Goal: Information Seeking & Learning: Check status

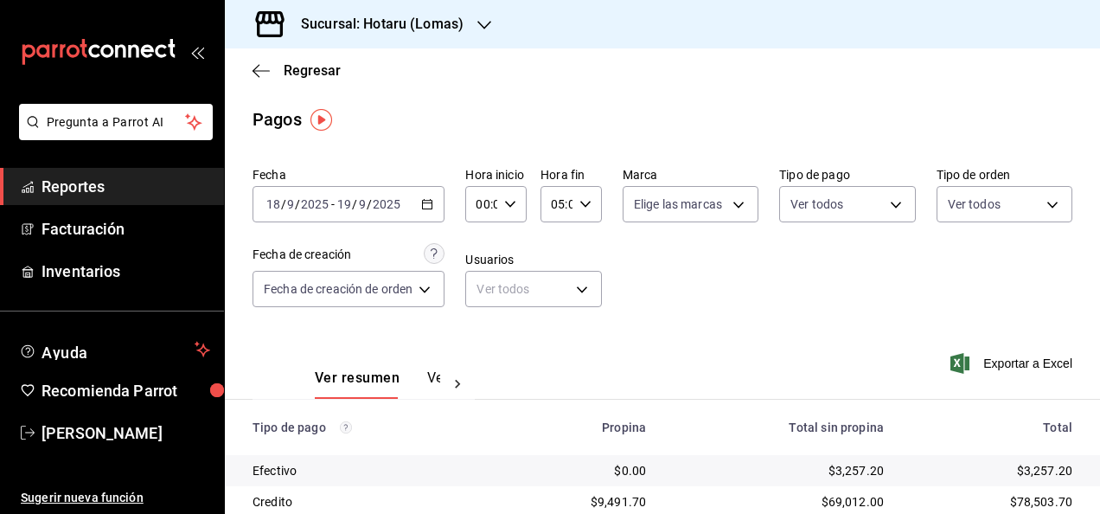
click at [490, 27] on div "Sucursal: Hotaru (Lomas)" at bounding box center [369, 24] width 260 height 48
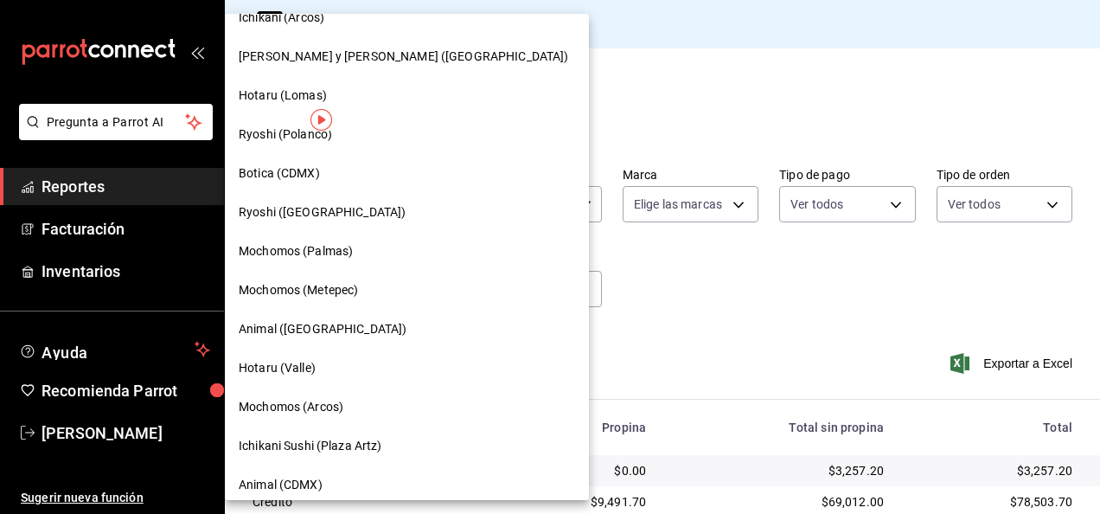
scroll to position [87, 0]
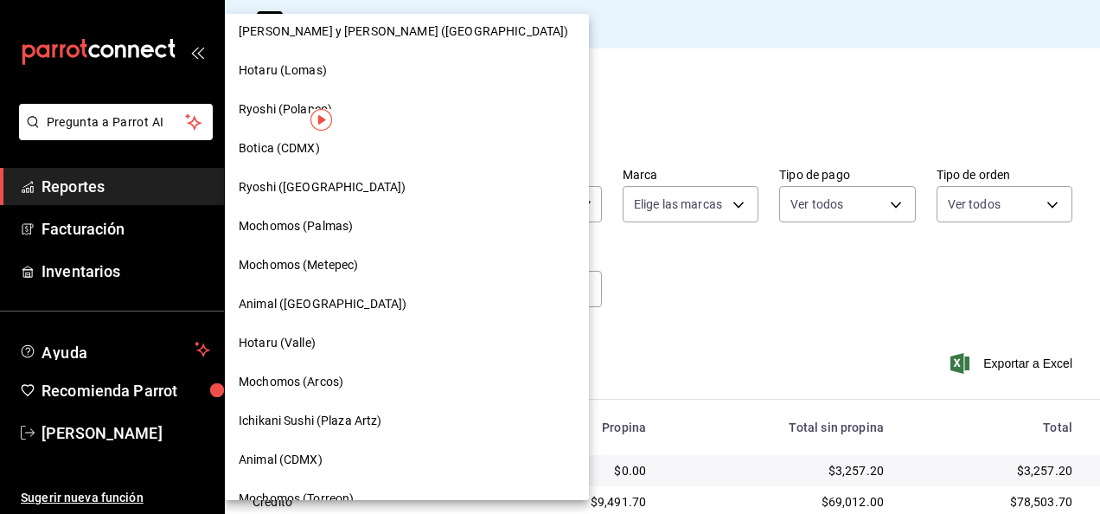
click at [329, 337] on div "Hotaru (Valle)" at bounding box center [407, 343] width 337 height 18
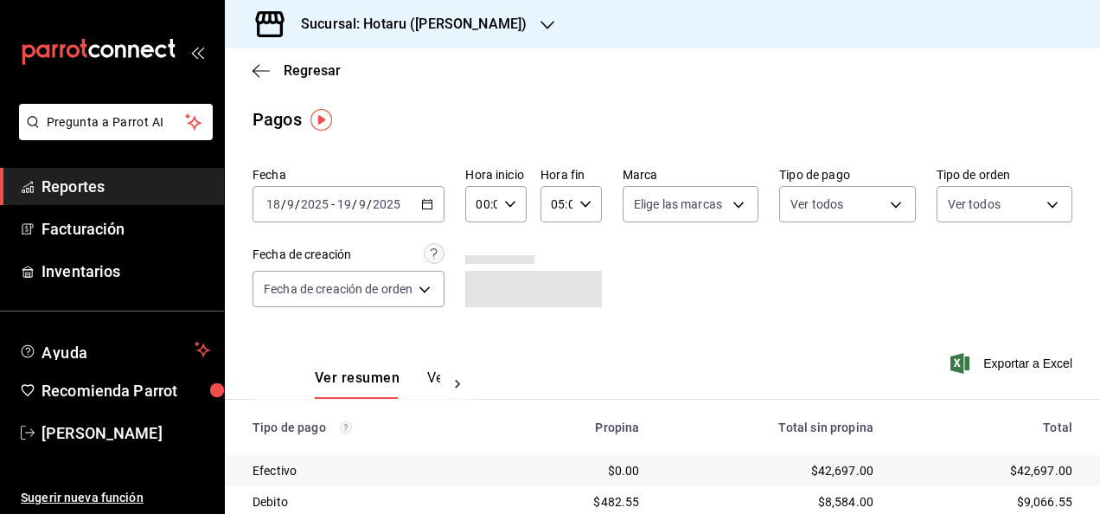
click at [433, 202] on \(Stroke\) "button" at bounding box center [428, 202] width 10 height 1
click at [616, 246] on div "Fecha [DATE] [DATE] - [DATE] [DATE] Hora inicio 00:00 Hora inicio Hora fin 05:0…" at bounding box center [663, 244] width 820 height 168
click at [432, 200] on icon "button" at bounding box center [427, 204] width 12 height 12
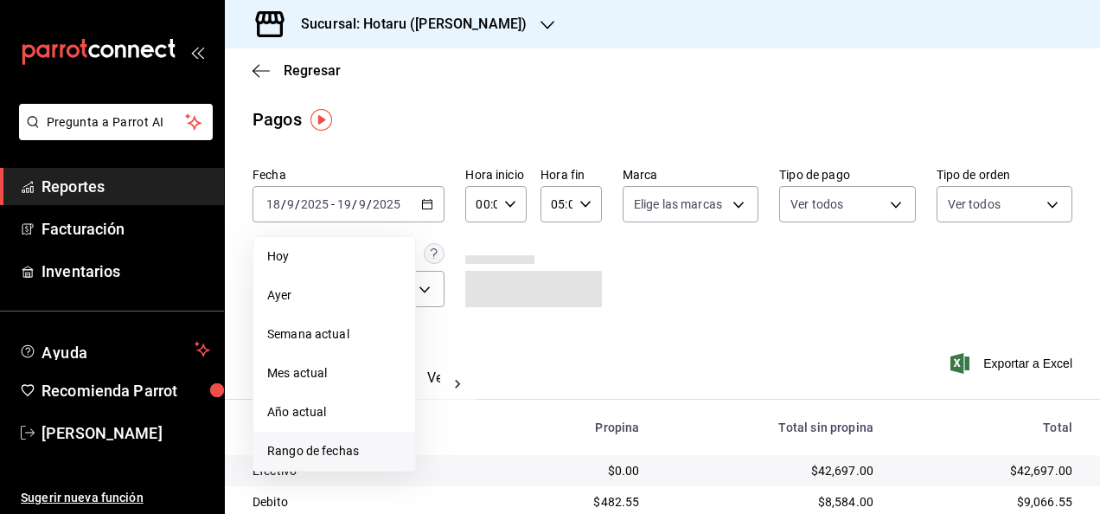
click at [327, 447] on span "Rango de fechas" at bounding box center [334, 451] width 134 height 18
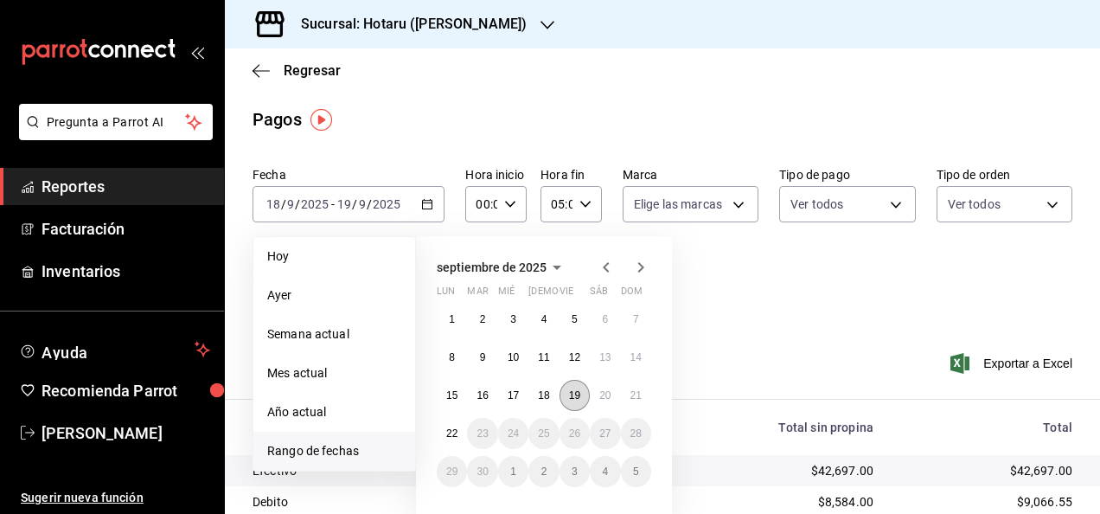
click at [570, 386] on button "19" at bounding box center [575, 395] width 30 height 31
click at [586, 386] on button "19" at bounding box center [575, 395] width 30 height 31
type input "23:59"
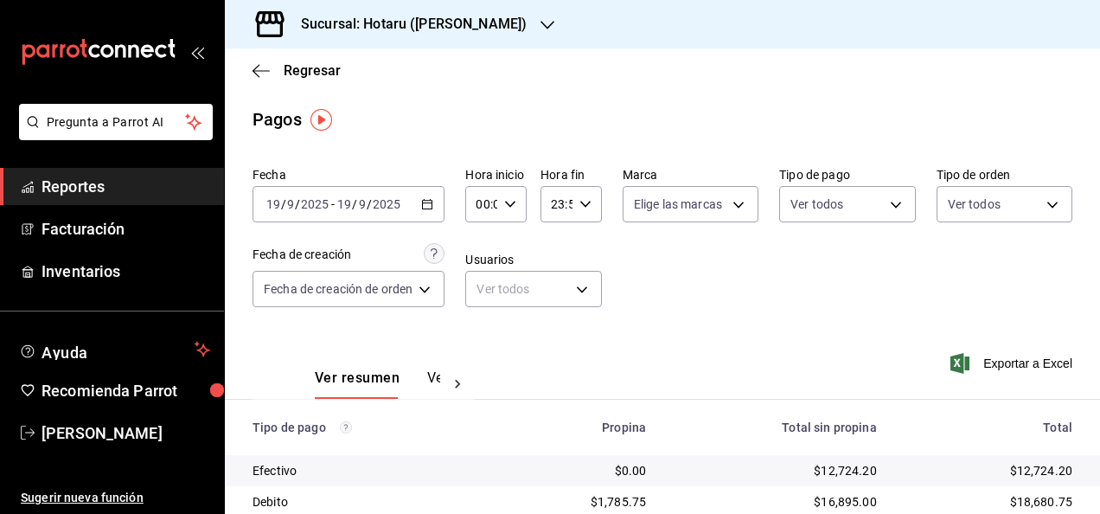
click at [413, 206] on div "[DATE] [DATE] - [DATE] [DATE]" at bounding box center [349, 204] width 192 height 36
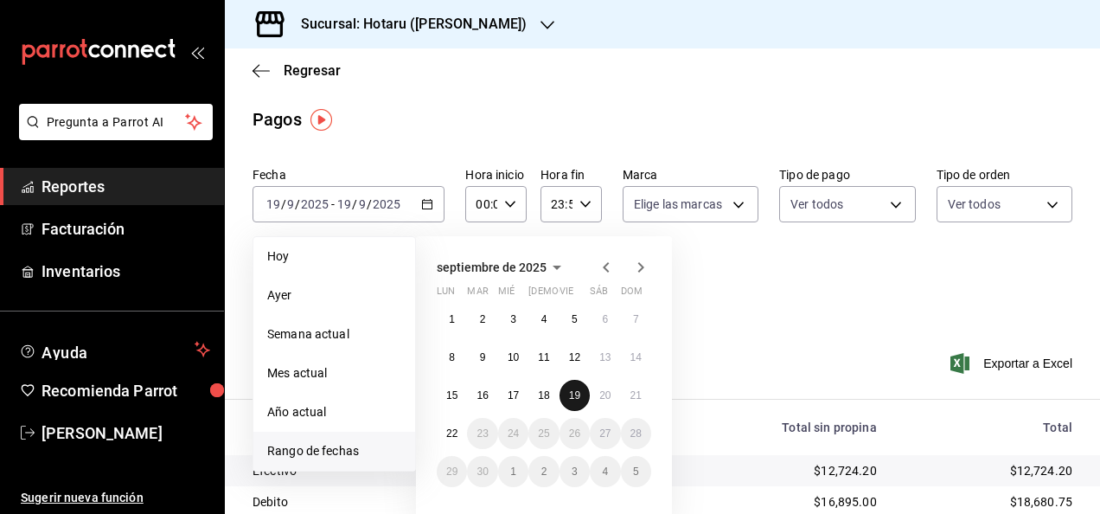
click at [579, 393] on abbr "19" at bounding box center [574, 395] width 11 height 12
click at [601, 390] on abbr "20" at bounding box center [604, 395] width 11 height 12
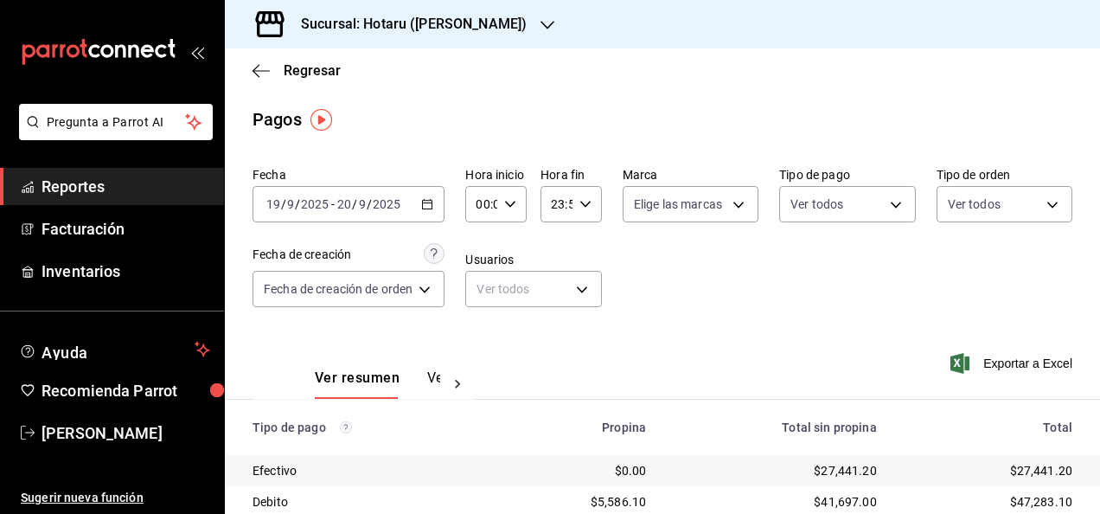
click at [510, 208] on icon "button" at bounding box center [510, 204] width 12 height 12
click at [479, 297] on button "05" at bounding box center [482, 283] width 23 height 35
type input "05:00"
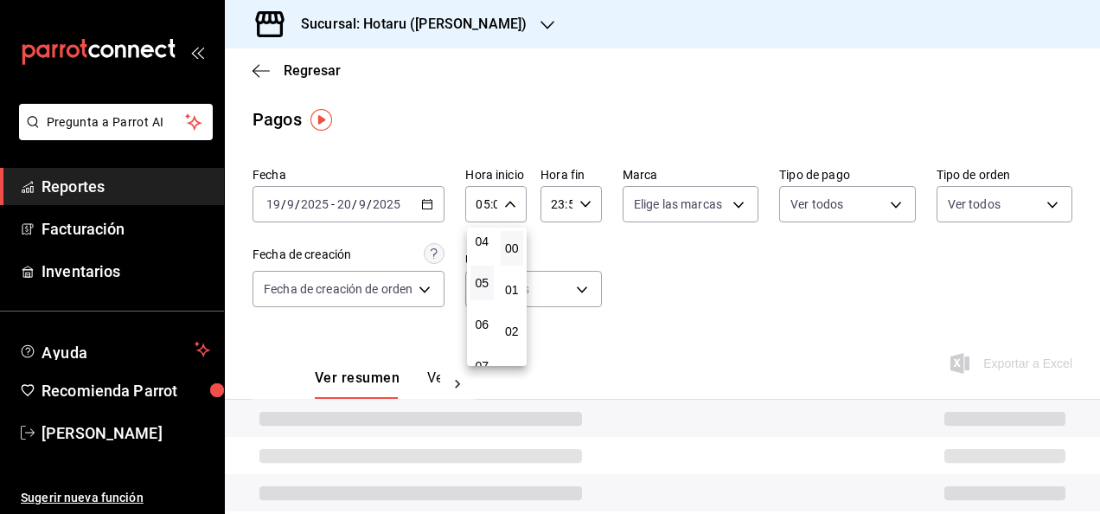
click at [585, 215] on div at bounding box center [550, 257] width 1100 height 514
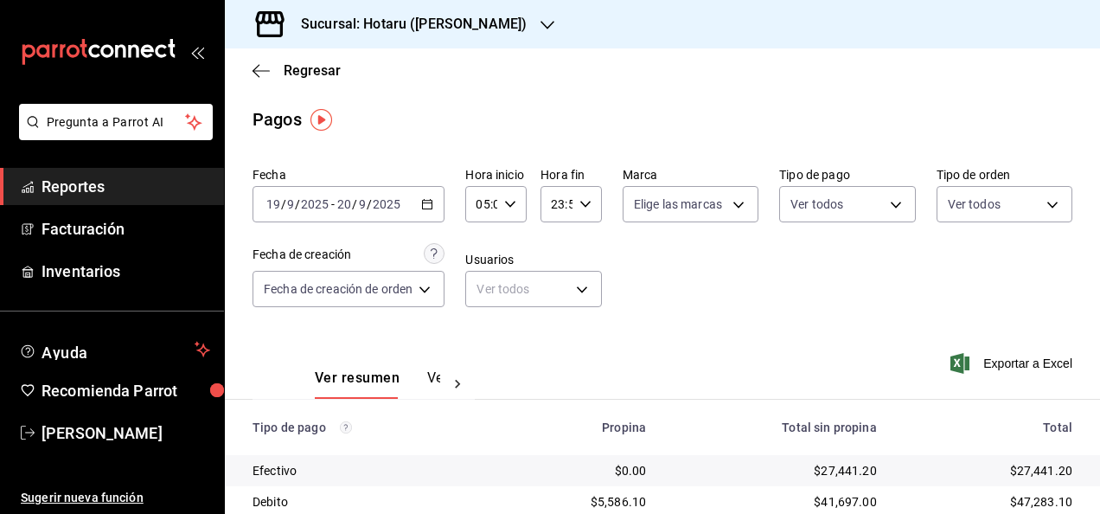
click at [581, 206] on icon "button" at bounding box center [586, 204] width 12 height 12
click at [555, 296] on span "05" at bounding box center [555, 290] width 3 height 14
click at [587, 253] on span "00" at bounding box center [585, 248] width 3 height 14
type input "05:00"
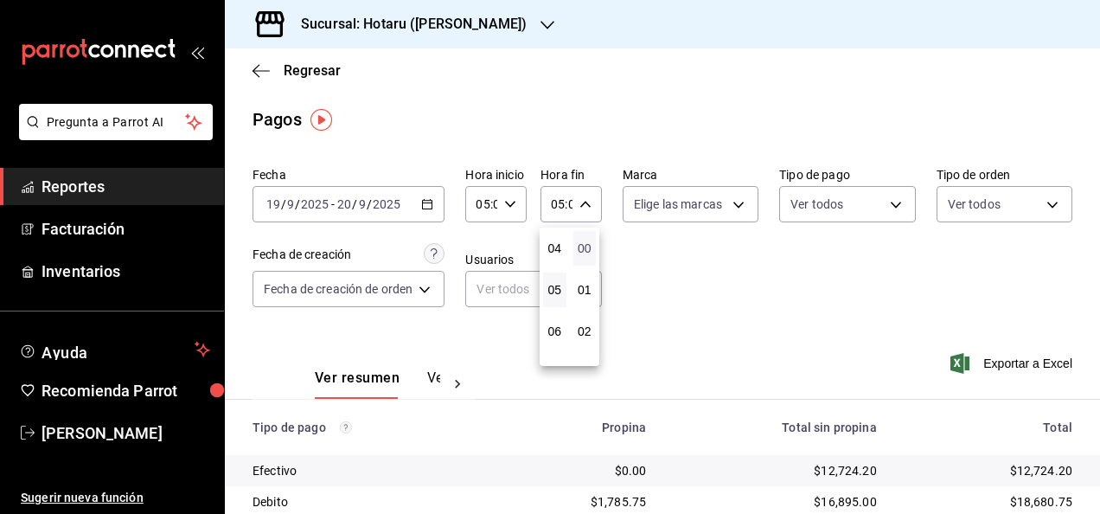
click at [587, 252] on span "00" at bounding box center [585, 248] width 3 height 14
click at [643, 251] on div at bounding box center [550, 257] width 1100 height 514
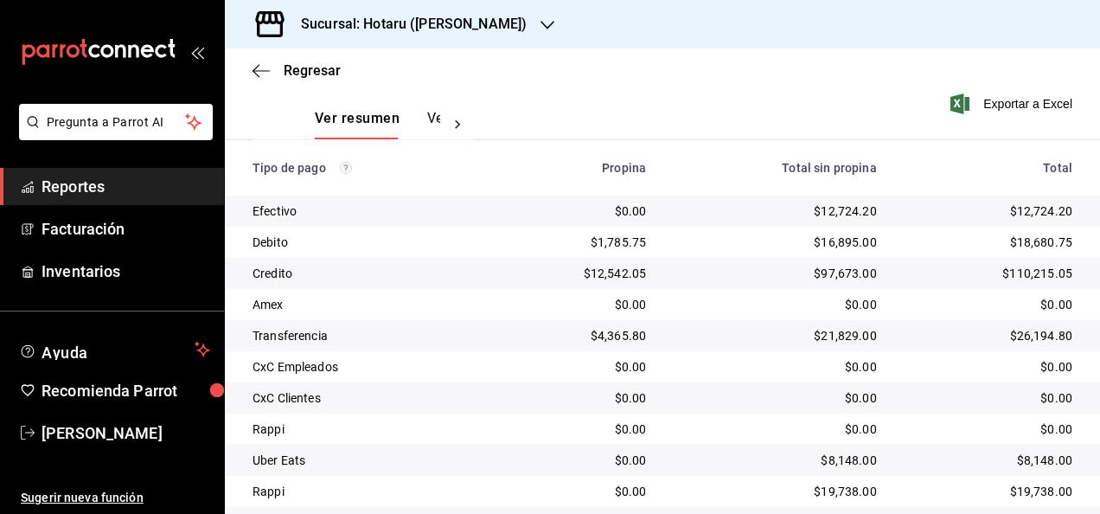
scroll to position [311, 0]
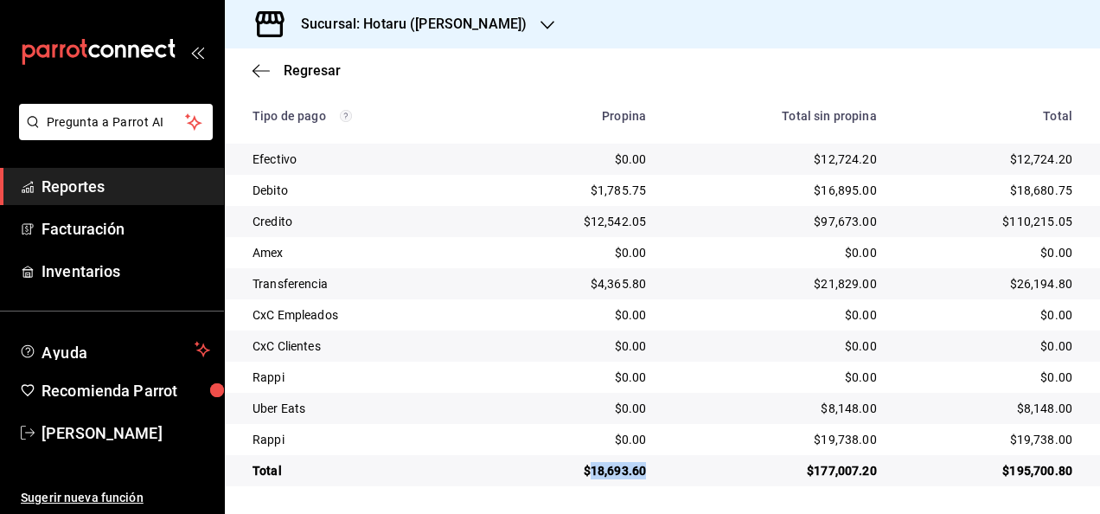
drag, startPoint x: 588, startPoint y: 473, endPoint x: 644, endPoint y: 472, distance: 56.2
click at [644, 472] on td "$18,693.60" at bounding box center [575, 470] width 170 height 31
copy div "18,693.60"
drag, startPoint x: 811, startPoint y: 165, endPoint x: 865, endPoint y: 170, distance: 53.8
click at [865, 170] on td "$12,724.20" at bounding box center [775, 159] width 231 height 31
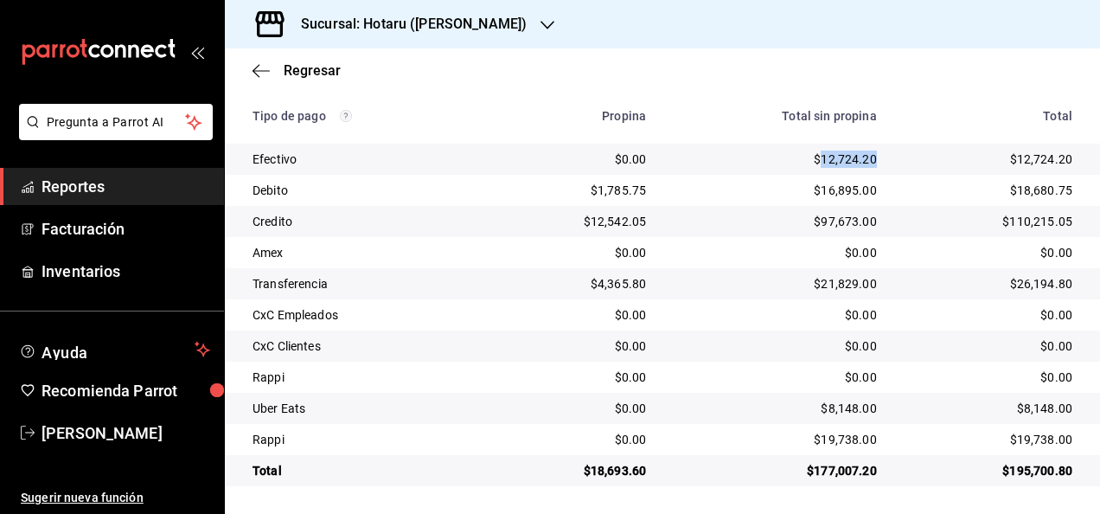
copy div "12,724.20"
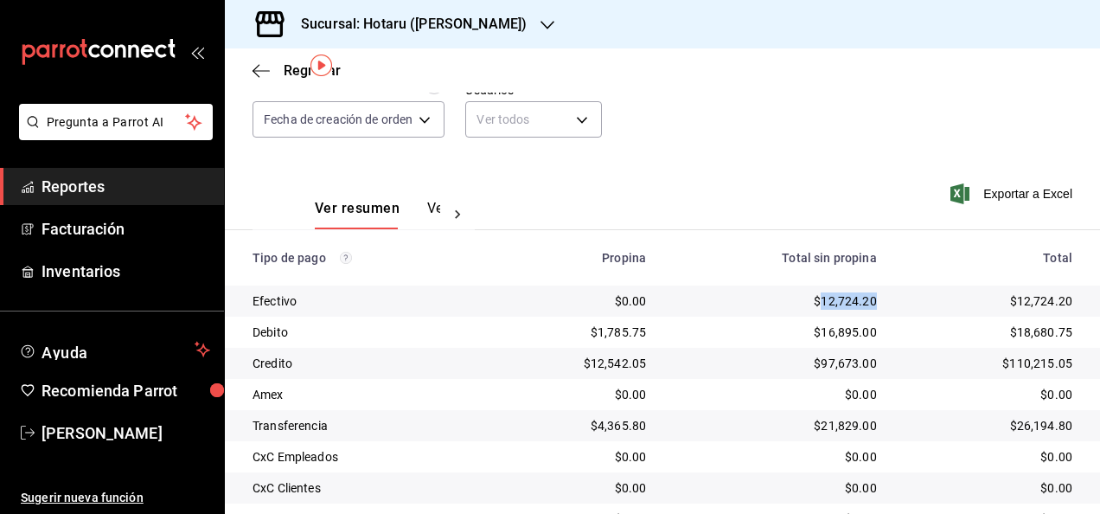
scroll to position [0, 0]
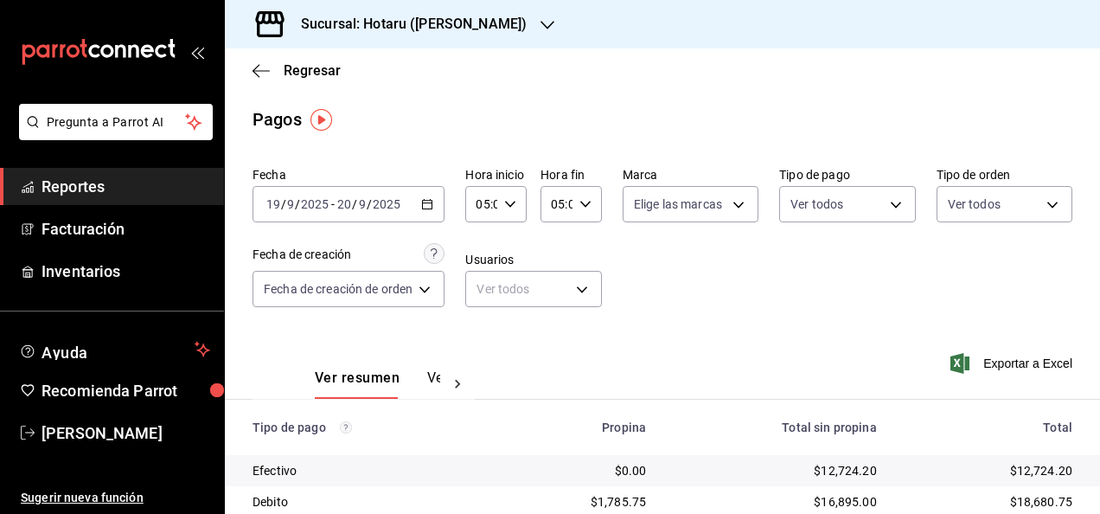
click at [436, 202] on div "[DATE] [DATE] - [DATE] [DATE]" at bounding box center [349, 204] width 192 height 36
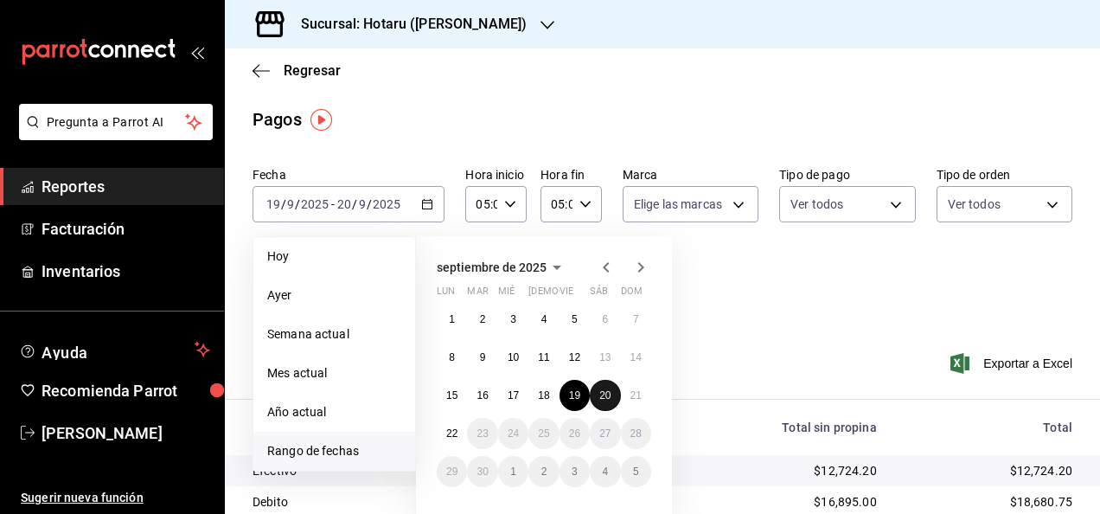
click at [603, 391] on abbr "20" at bounding box center [604, 395] width 11 height 12
click at [631, 391] on abbr "21" at bounding box center [636, 395] width 11 height 12
type input "00:00"
type input "23:59"
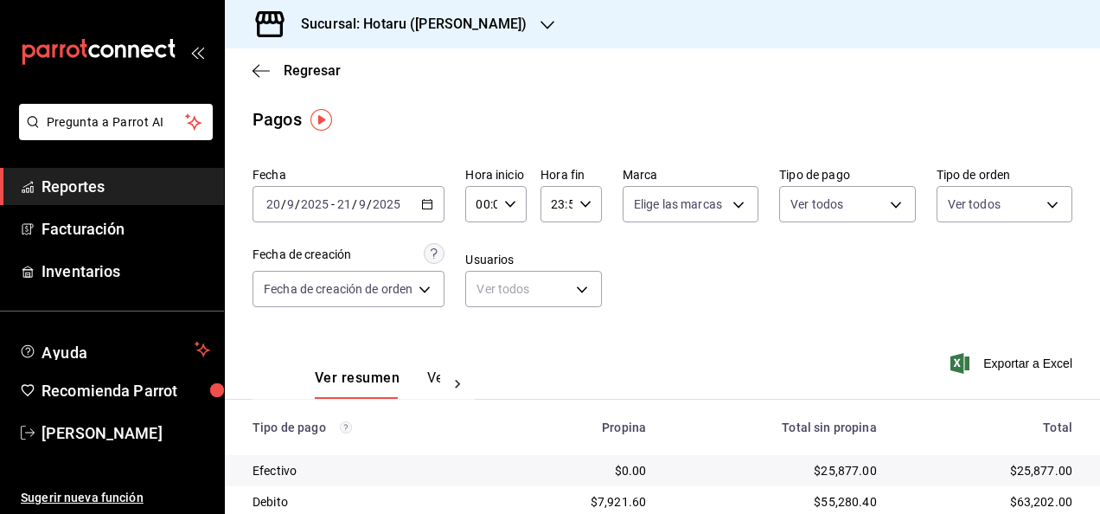
click at [515, 199] on icon "button" at bounding box center [510, 204] width 12 height 12
click at [484, 279] on span "05" at bounding box center [482, 283] width 3 height 14
type input "05:00"
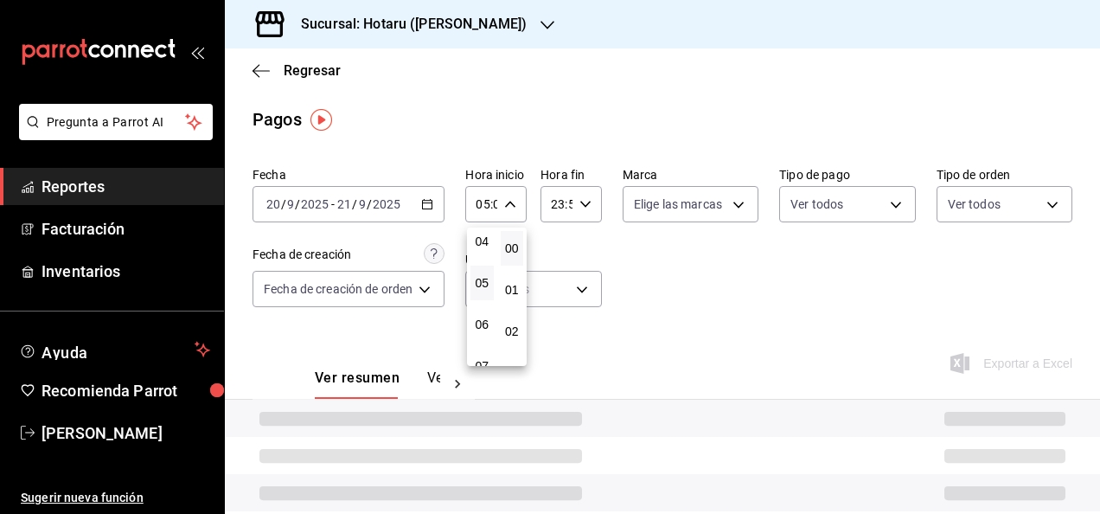
click at [590, 202] on div at bounding box center [550, 257] width 1100 height 514
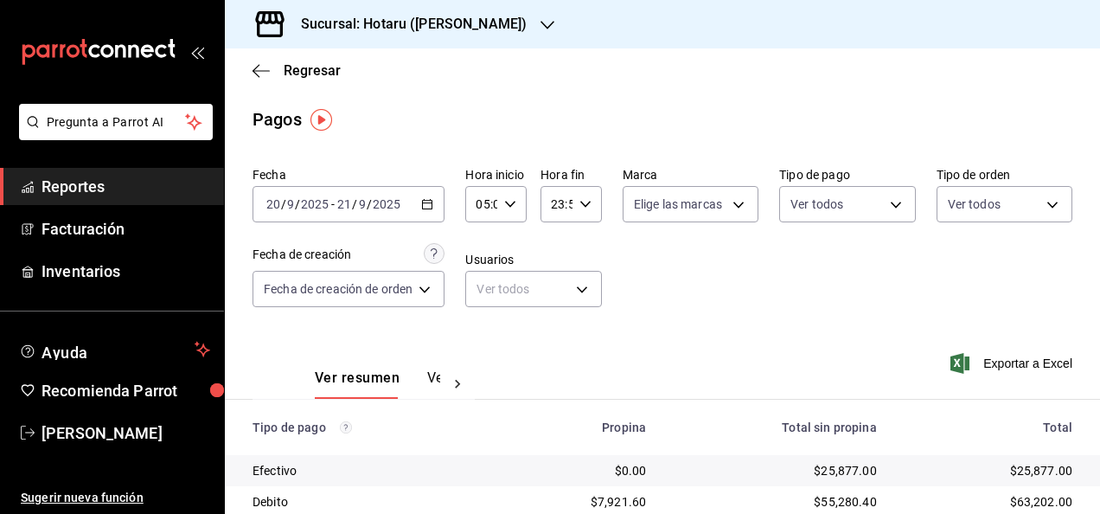
click at [590, 202] on div "23:59 Hora fin" at bounding box center [571, 204] width 61 height 36
click at [556, 292] on span "05" at bounding box center [555, 290] width 3 height 14
click at [588, 236] on button "00" at bounding box center [585, 248] width 23 height 35
type input "05:00"
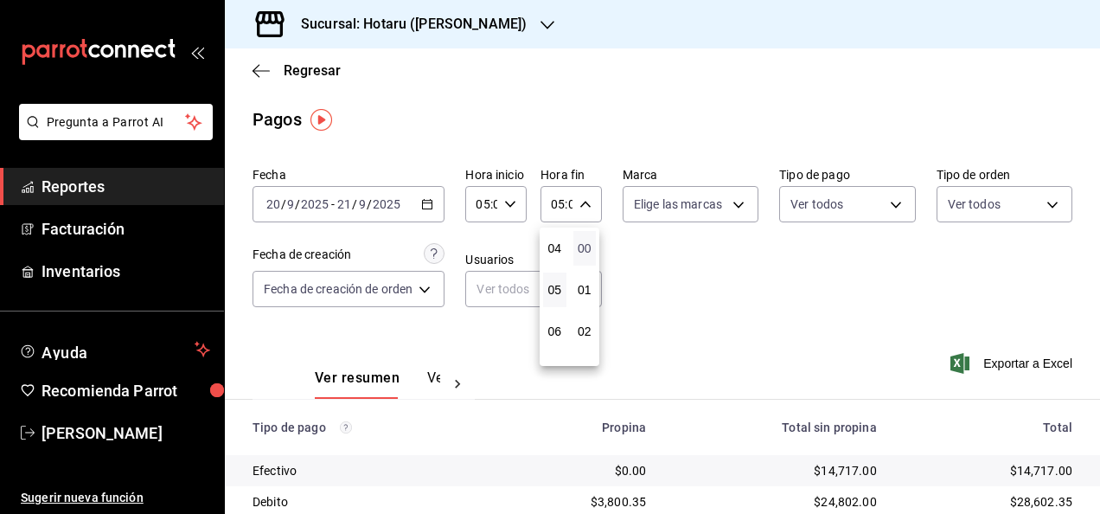
click at [584, 250] on span "00" at bounding box center [585, 248] width 3 height 14
click at [699, 270] on div at bounding box center [550, 257] width 1100 height 514
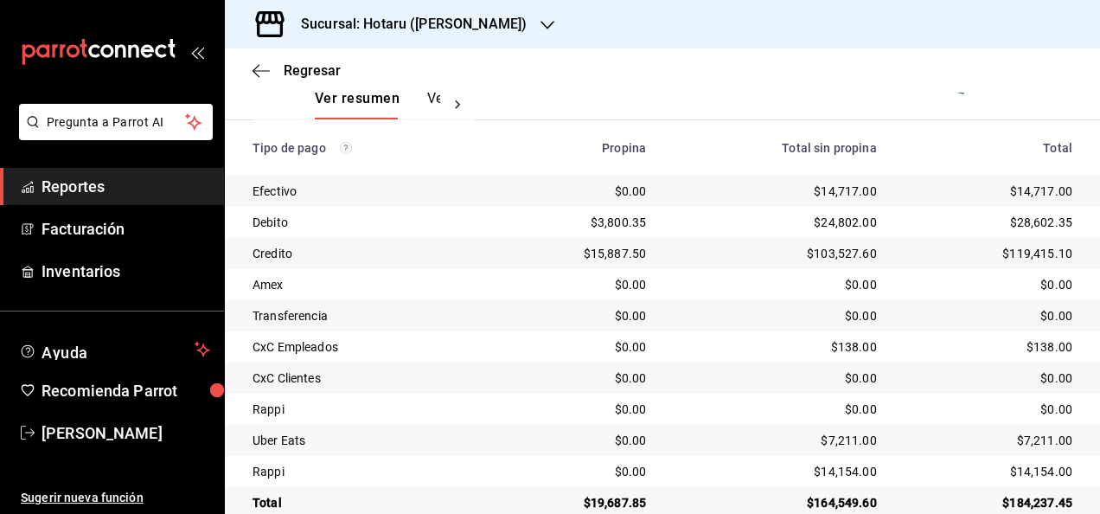
scroll to position [311, 0]
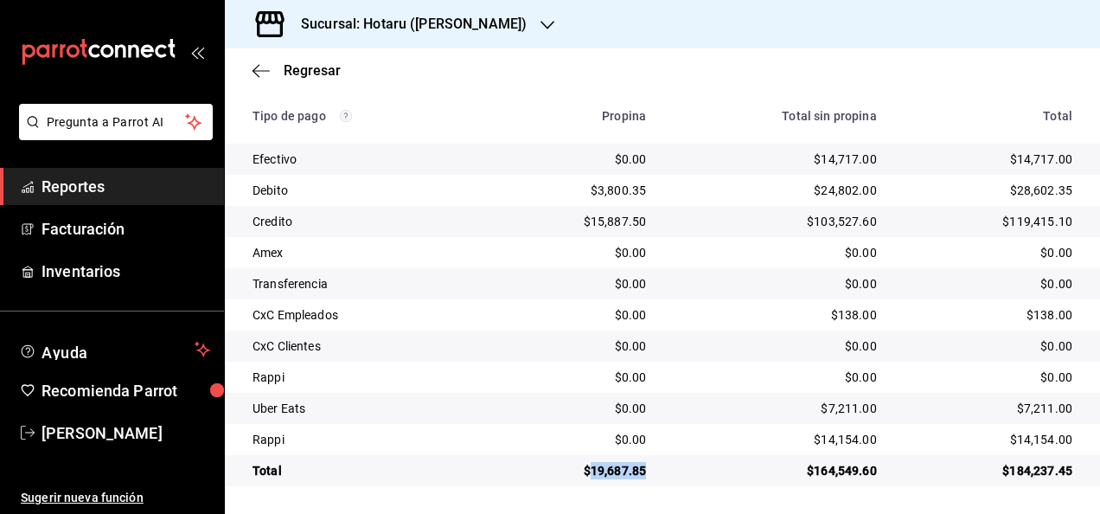
drag, startPoint x: 585, startPoint y: 469, endPoint x: 654, endPoint y: 469, distance: 69.2
click at [654, 469] on td "$19,687.85" at bounding box center [575, 470] width 170 height 31
copy div "19,687.85"
drag, startPoint x: 806, startPoint y: 161, endPoint x: 907, endPoint y: 170, distance: 100.7
click at [907, 170] on tr "Efectivo $0.00 $14,717.00 $14,717.00" at bounding box center [662, 159] width 875 height 31
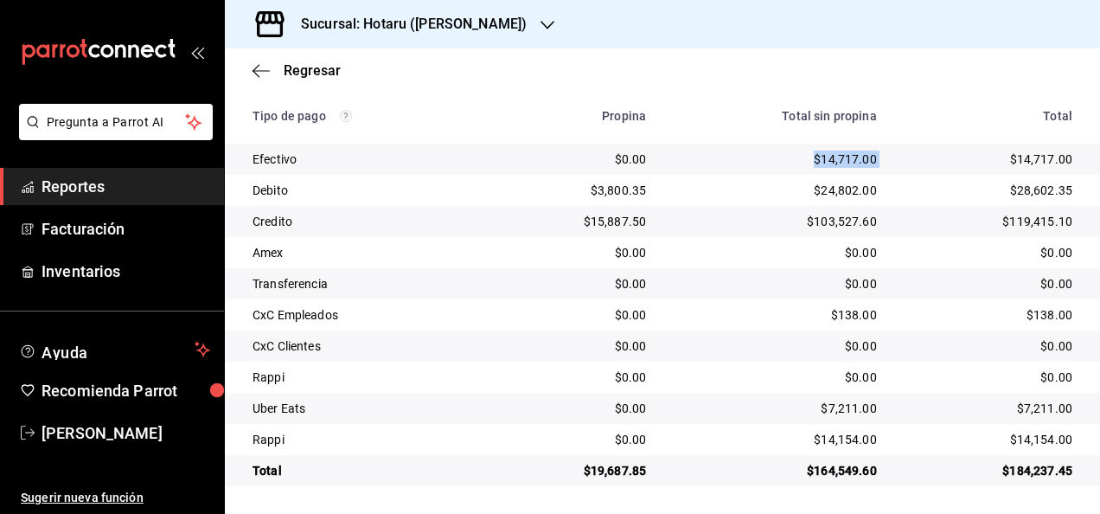
click at [907, 170] on td "$14,717.00" at bounding box center [995, 159] width 209 height 31
click at [891, 163] on td "$14,717.00" at bounding box center [995, 159] width 209 height 31
drag, startPoint x: 810, startPoint y: 155, endPoint x: 871, endPoint y: 158, distance: 61.5
click at [871, 158] on td "$14,717.00" at bounding box center [775, 159] width 231 height 31
copy div "14,717.00"
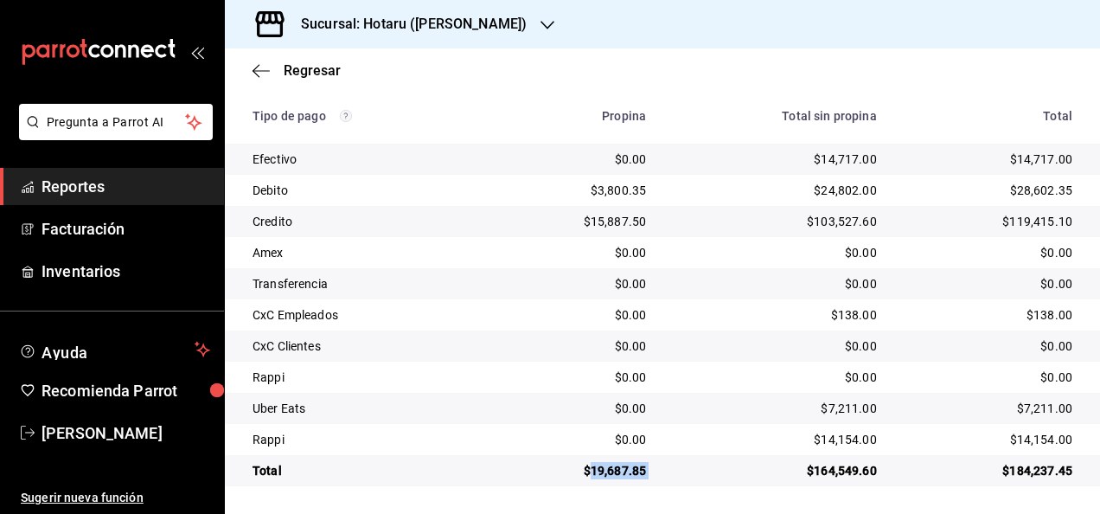
drag, startPoint x: 587, startPoint y: 474, endPoint x: 664, endPoint y: 472, distance: 77.9
click at [664, 472] on tr "Total $19,687.85 $164,549.60 $184,237.45" at bounding box center [662, 470] width 875 height 31
copy div "19,687.85"
drag, startPoint x: 811, startPoint y: 159, endPoint x: 869, endPoint y: 164, distance: 57.3
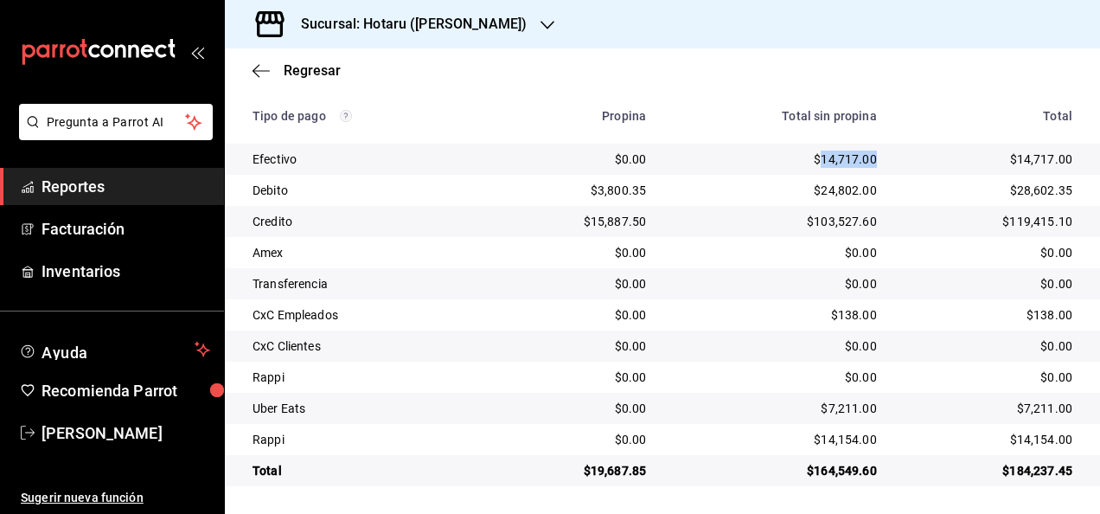
click at [869, 164] on td "$14,717.00" at bounding box center [775, 159] width 231 height 31
copy div "14,717.00"
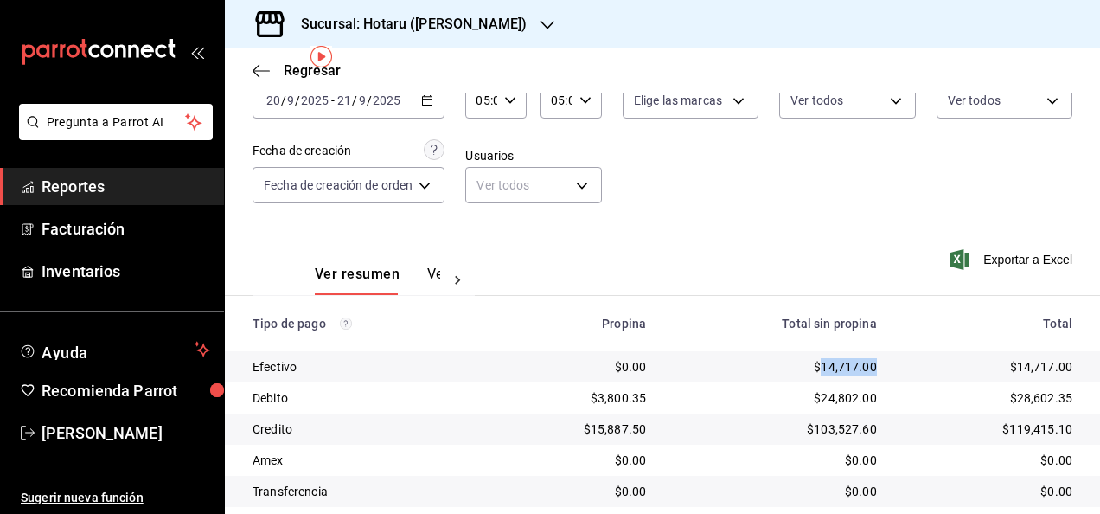
scroll to position [0, 0]
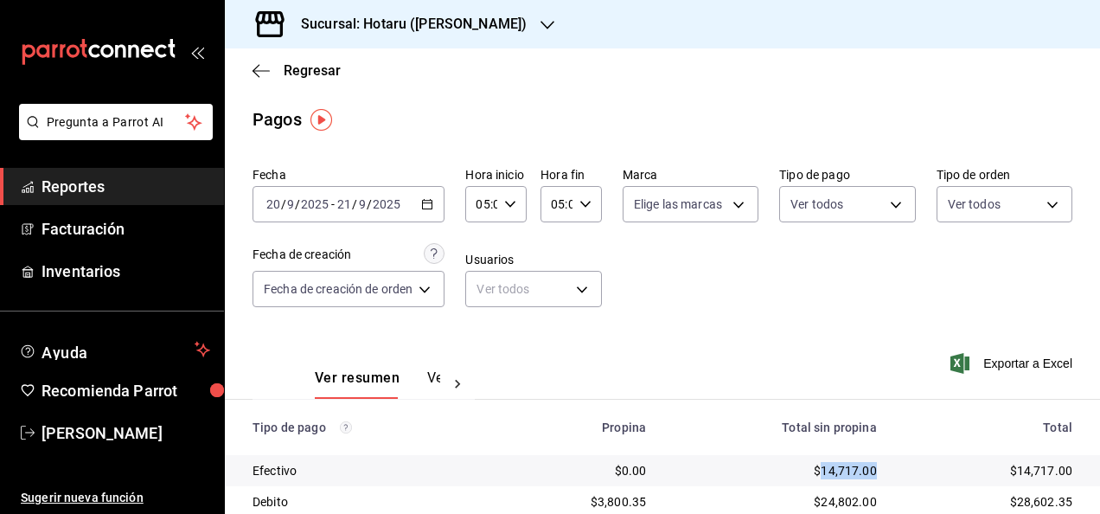
click at [431, 205] on icon "button" at bounding box center [427, 204] width 12 height 12
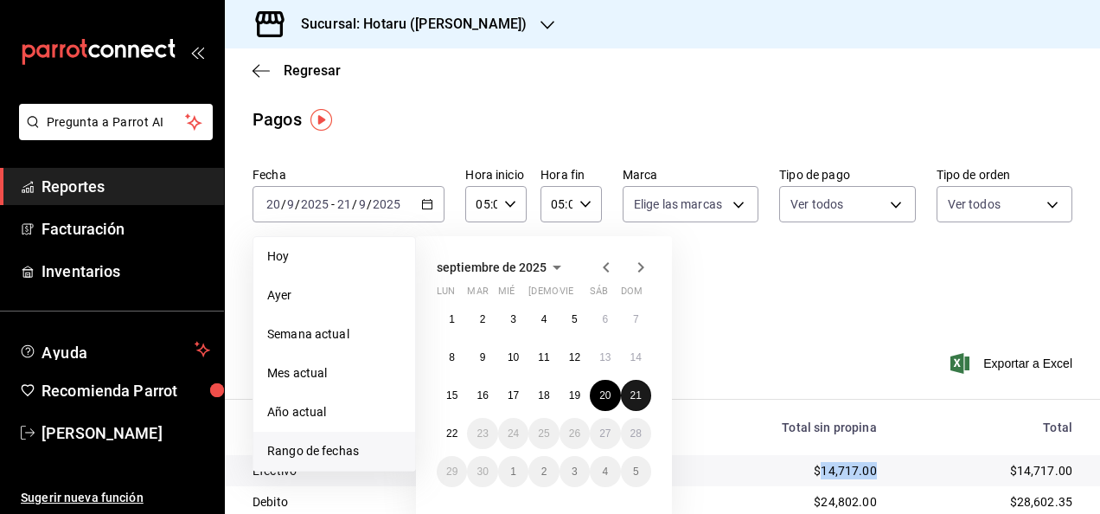
click at [630, 388] on button "21" at bounding box center [636, 395] width 30 height 31
click at [453, 428] on abbr "22" at bounding box center [451, 433] width 11 height 12
type input "00:00"
type input "23:59"
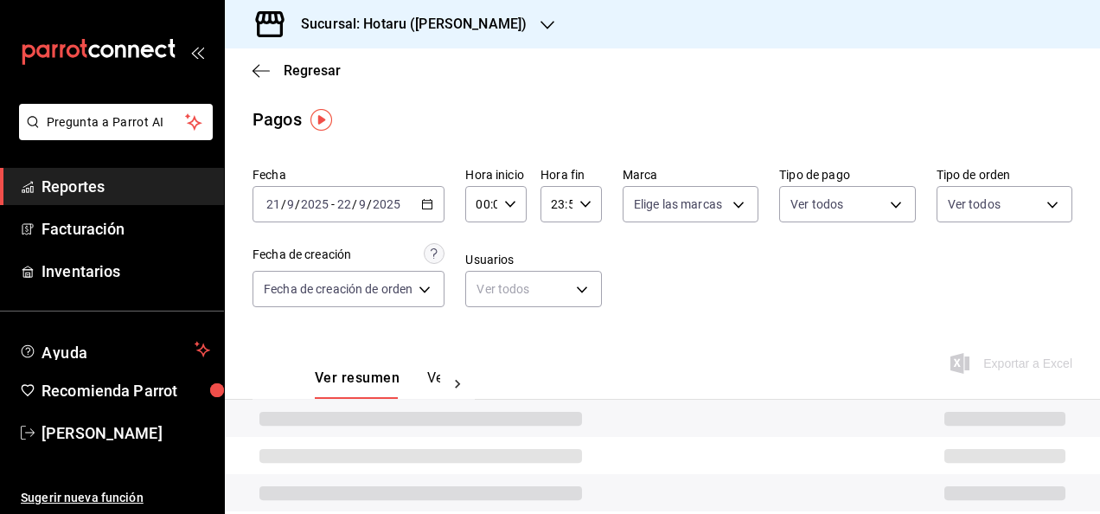
click at [509, 196] on div "00:00 Hora inicio" at bounding box center [495, 204] width 61 height 36
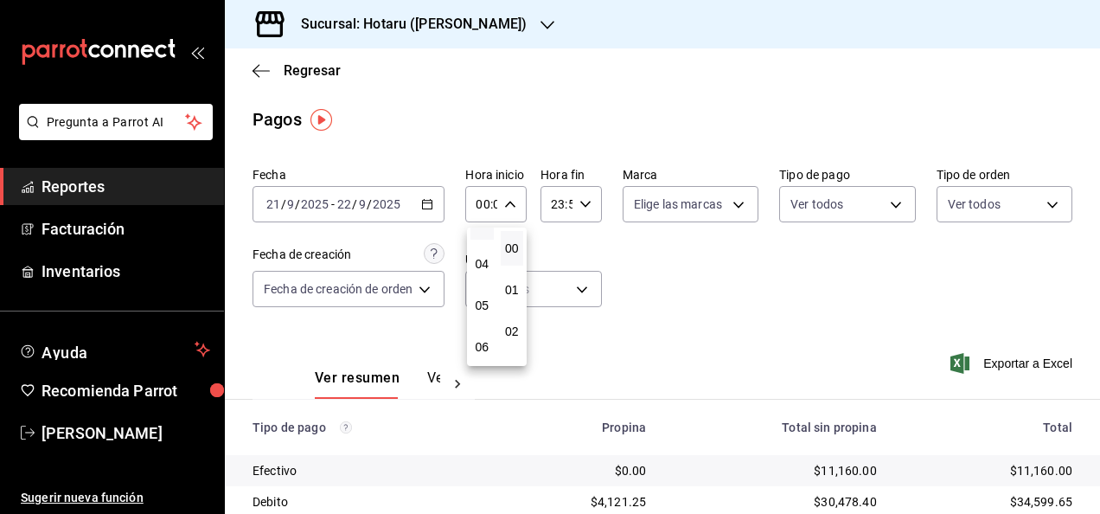
scroll to position [173, 0]
click at [483, 286] on span "05" at bounding box center [482, 283] width 3 height 14
type input "05:00"
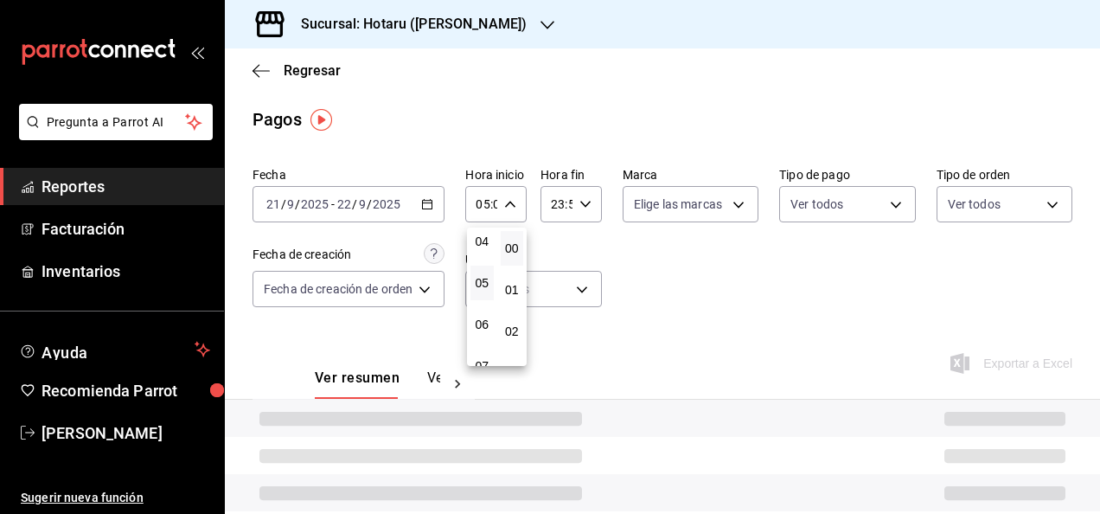
click at [572, 231] on div at bounding box center [550, 257] width 1100 height 514
click at [584, 204] on icon "button" at bounding box center [586, 204] width 12 height 12
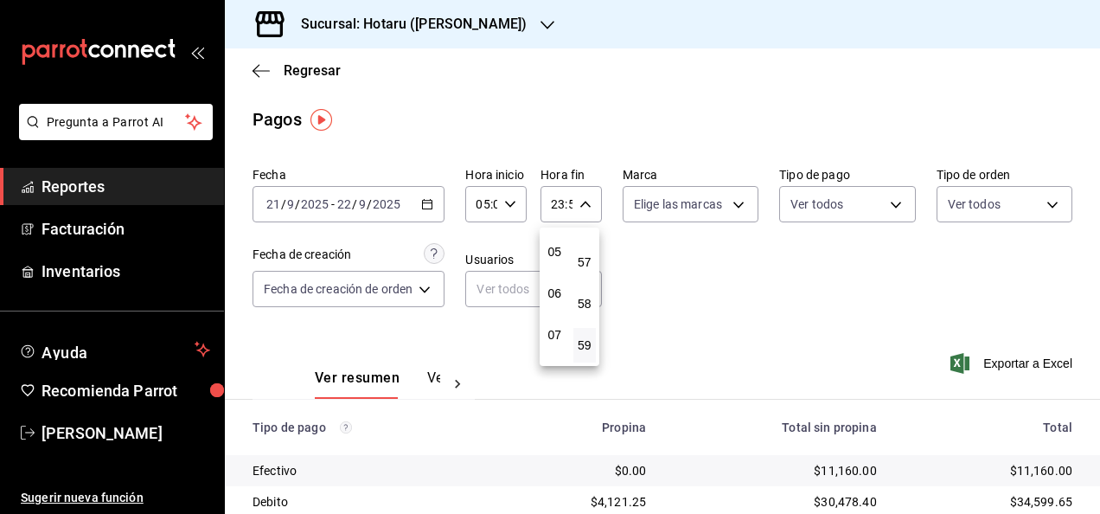
scroll to position [166, 0]
drag, startPoint x: 553, startPoint y: 294, endPoint x: 580, endPoint y: 285, distance: 28.2
click at [554, 294] on span "05" at bounding box center [555, 290] width 3 height 14
click at [584, 252] on span "00" at bounding box center [585, 248] width 3 height 14
type input "05:00"
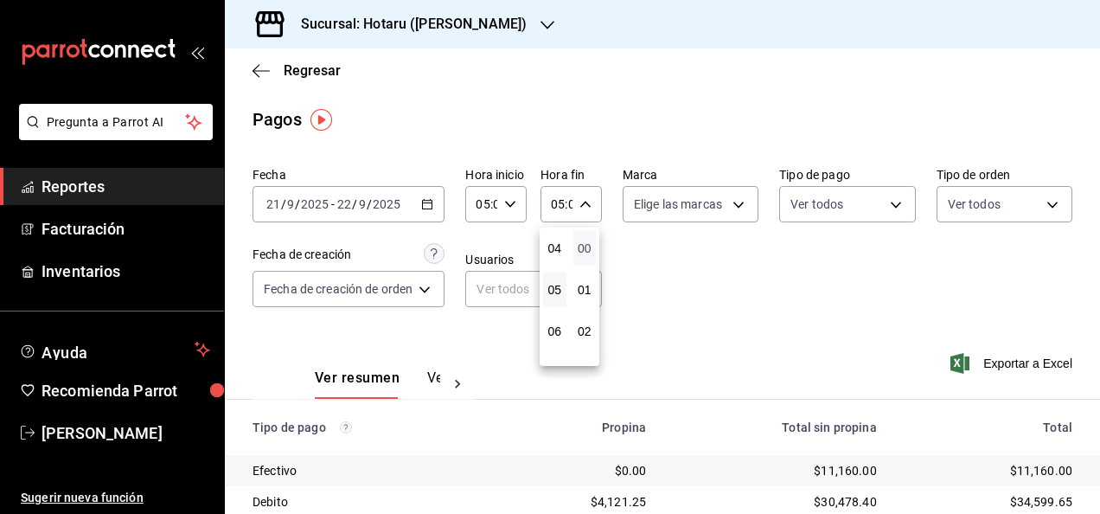
click at [584, 249] on span "00" at bounding box center [585, 248] width 3 height 14
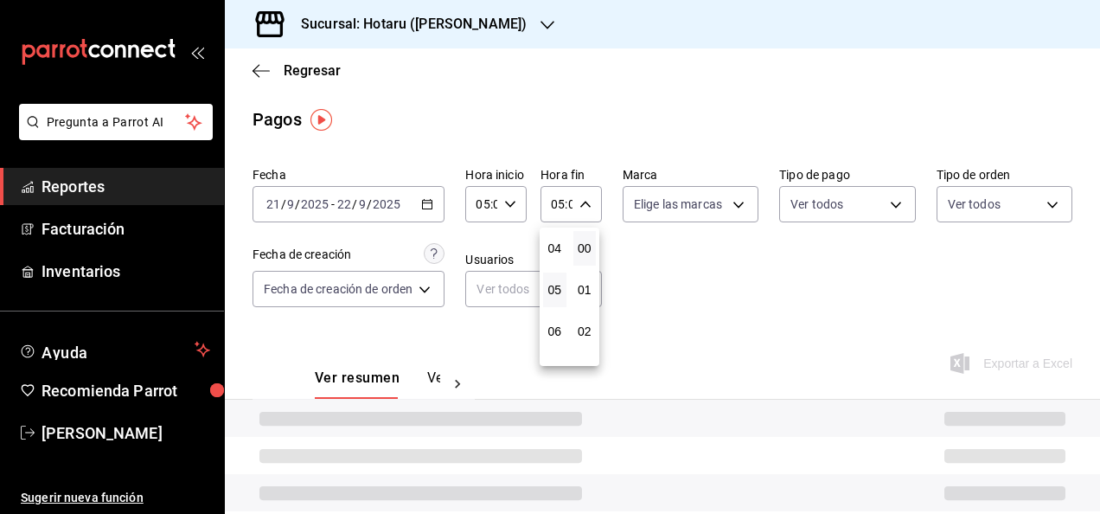
click at [650, 247] on div at bounding box center [550, 257] width 1100 height 514
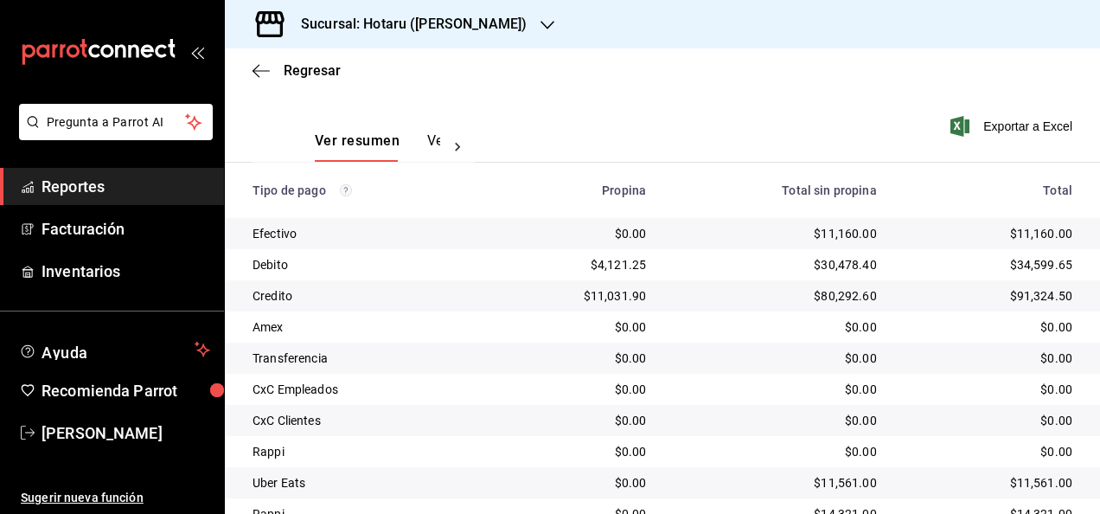
scroll to position [311, 0]
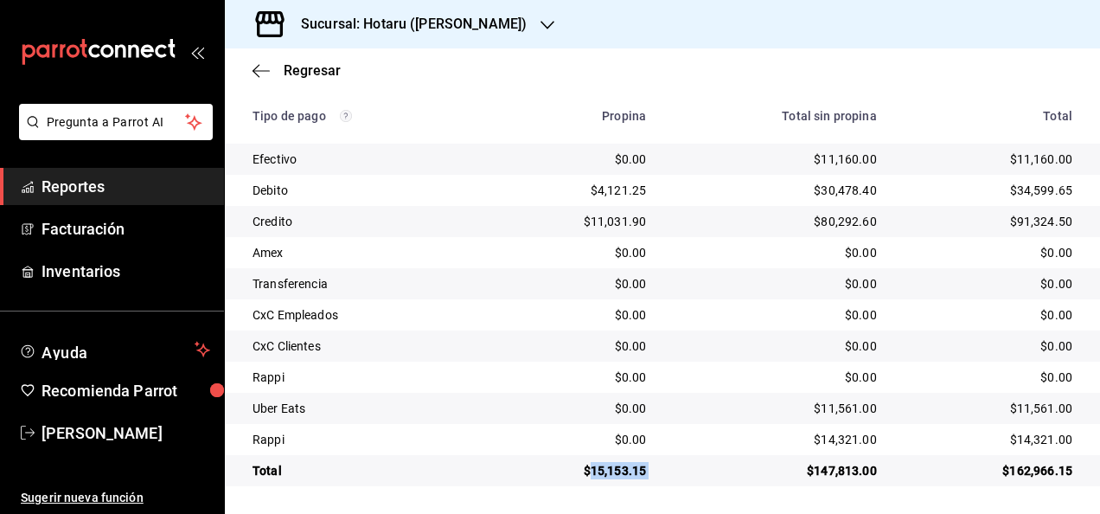
drag, startPoint x: 587, startPoint y: 467, endPoint x: 659, endPoint y: 467, distance: 72.7
click at [659, 467] on tr "Total $15,153.15 $147,813.00 $162,966.15" at bounding box center [662, 470] width 875 height 31
copy div "15,153.15"
drag, startPoint x: 808, startPoint y: 158, endPoint x: 862, endPoint y: 161, distance: 54.6
click at [862, 161] on div "$11,160.00" at bounding box center [775, 159] width 203 height 17
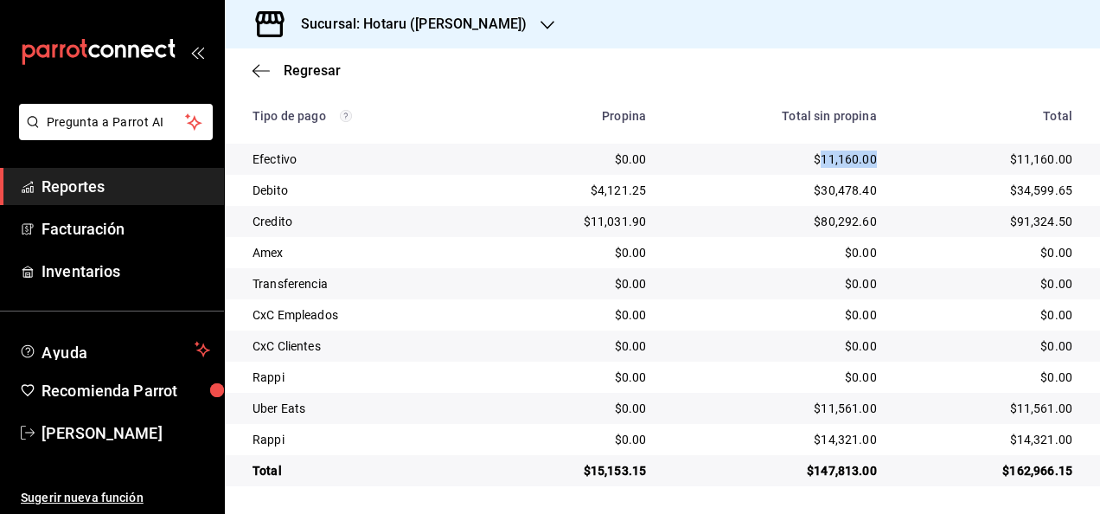
copy div "11,160.00"
drag, startPoint x: 587, startPoint y: 465, endPoint x: 649, endPoint y: 465, distance: 62.3
click at [649, 465] on td "$15,153.15" at bounding box center [575, 470] width 170 height 31
copy div "15,153.15"
drag, startPoint x: 810, startPoint y: 155, endPoint x: 885, endPoint y: 157, distance: 75.3
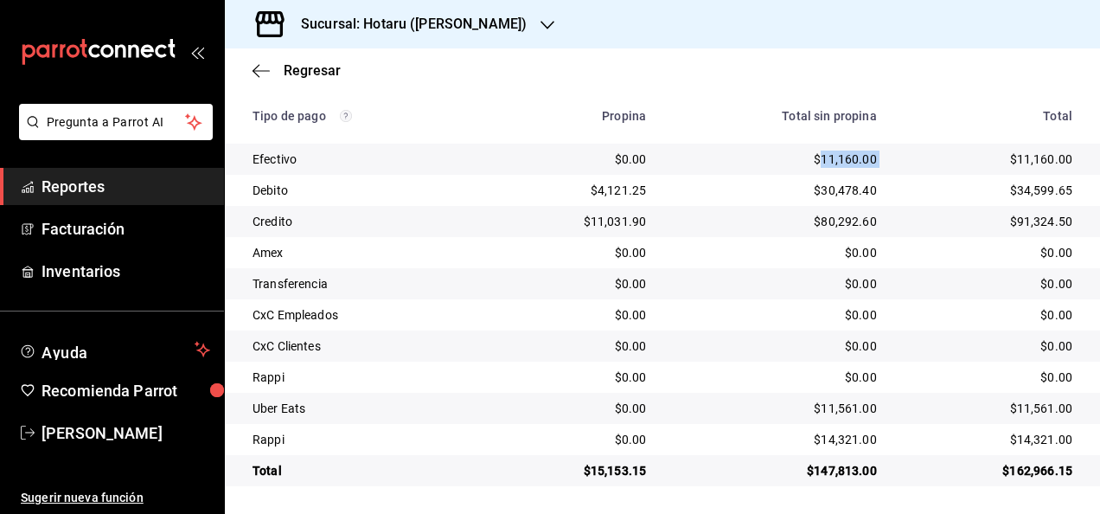
click at [885, 157] on tr "Efectivo $0.00 $11,160.00 $11,160.00" at bounding box center [662, 159] width 875 height 31
